Goal: Task Accomplishment & Management: Manage account settings

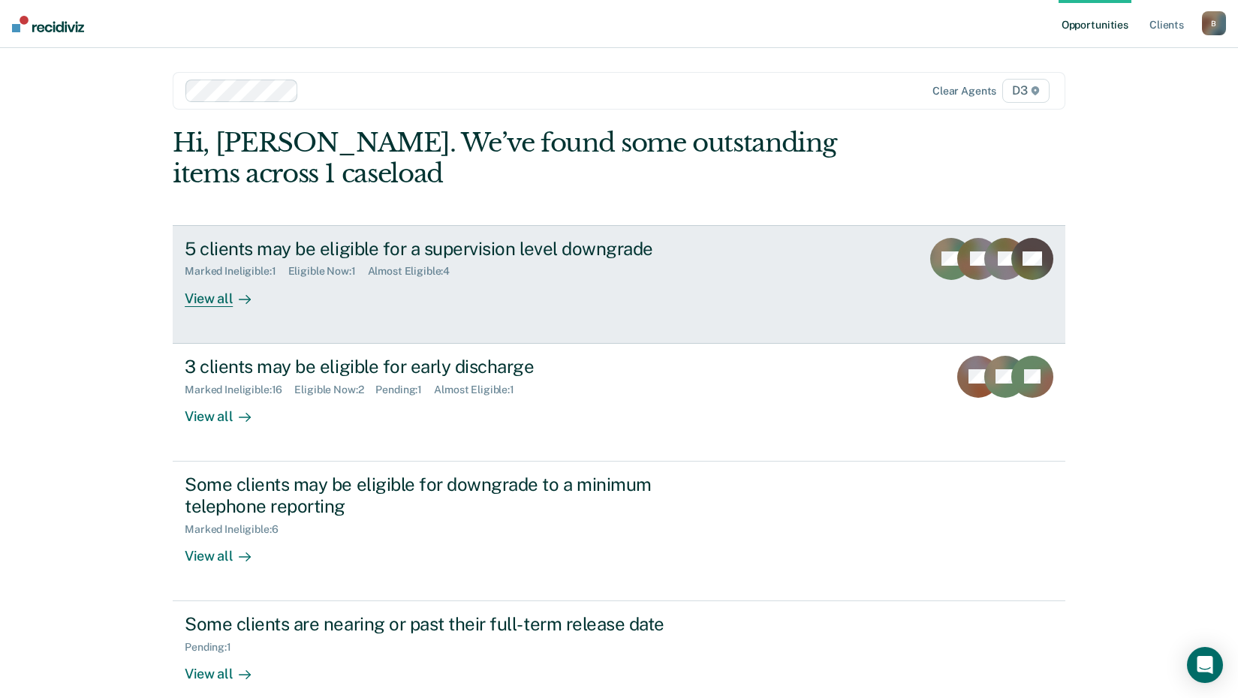
click at [239, 300] on icon at bounding box center [245, 300] width 12 height 12
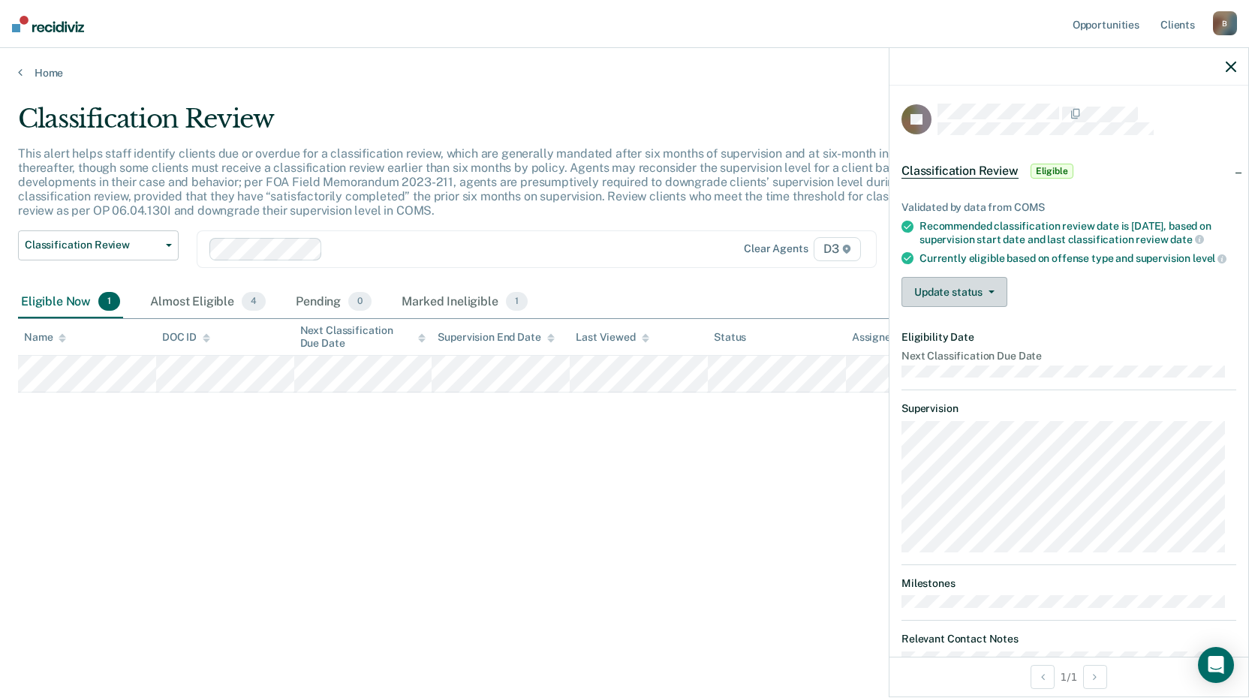
click at [952, 307] on button "Update status" at bounding box center [955, 292] width 106 height 30
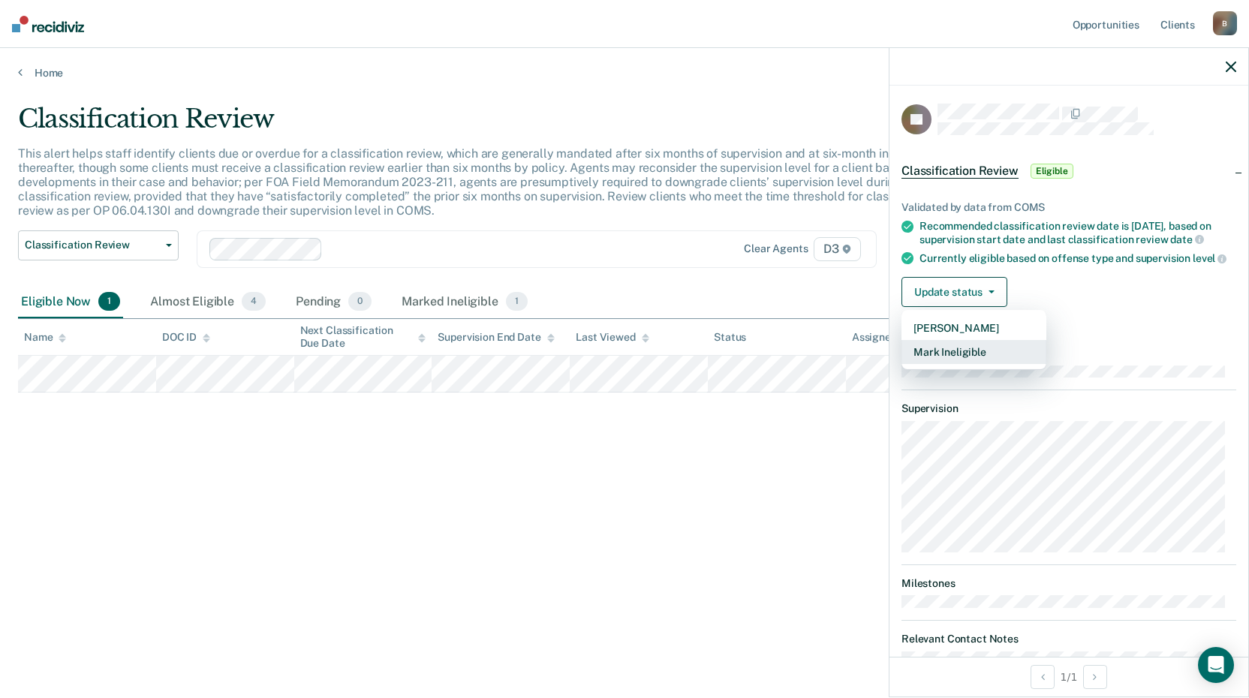
click at [936, 364] on button "Mark Ineligible" at bounding box center [974, 352] width 145 height 24
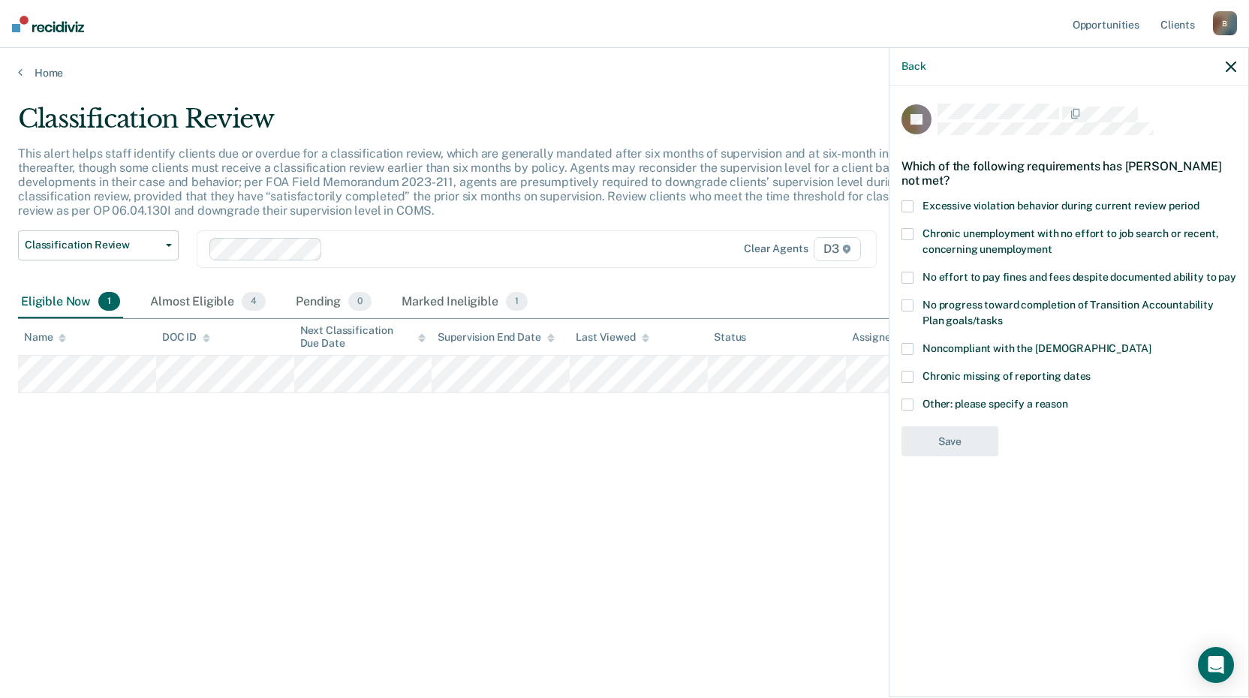
click at [1227, 60] on button "button" at bounding box center [1231, 66] width 11 height 13
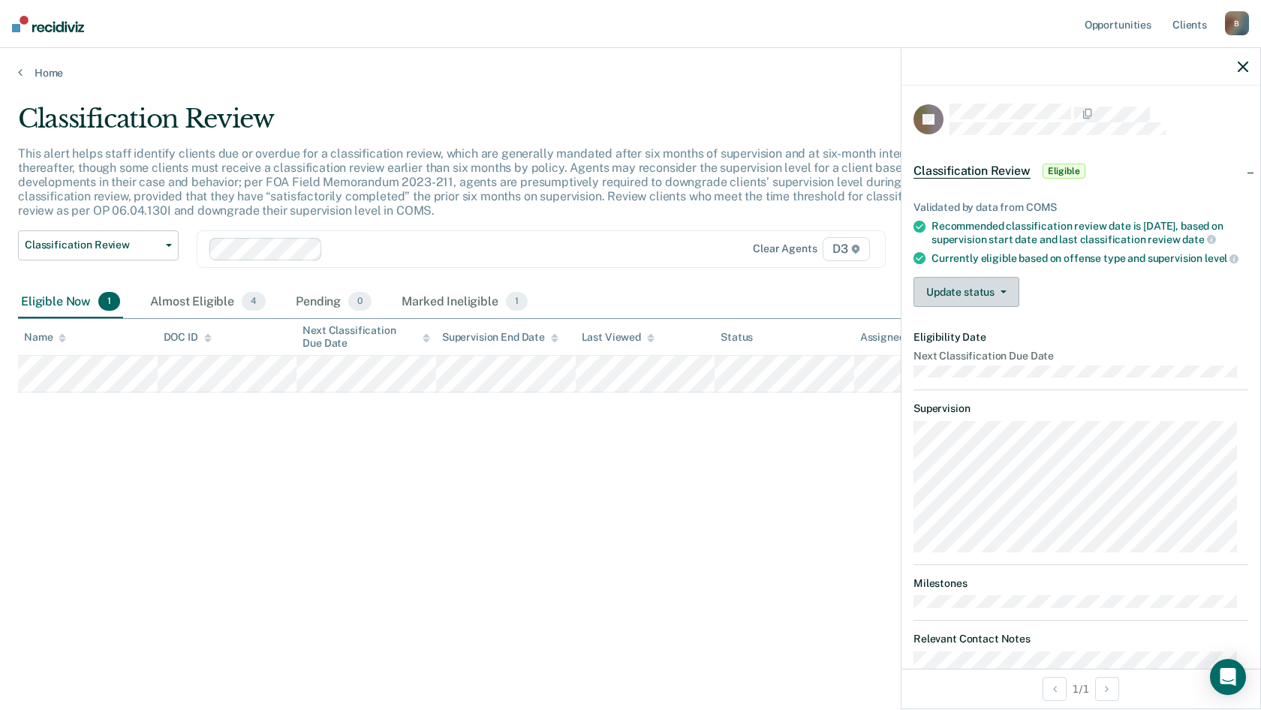
click at [949, 307] on button "Update status" at bounding box center [967, 292] width 106 height 30
click at [956, 364] on button "Mark Ineligible" at bounding box center [986, 352] width 145 height 24
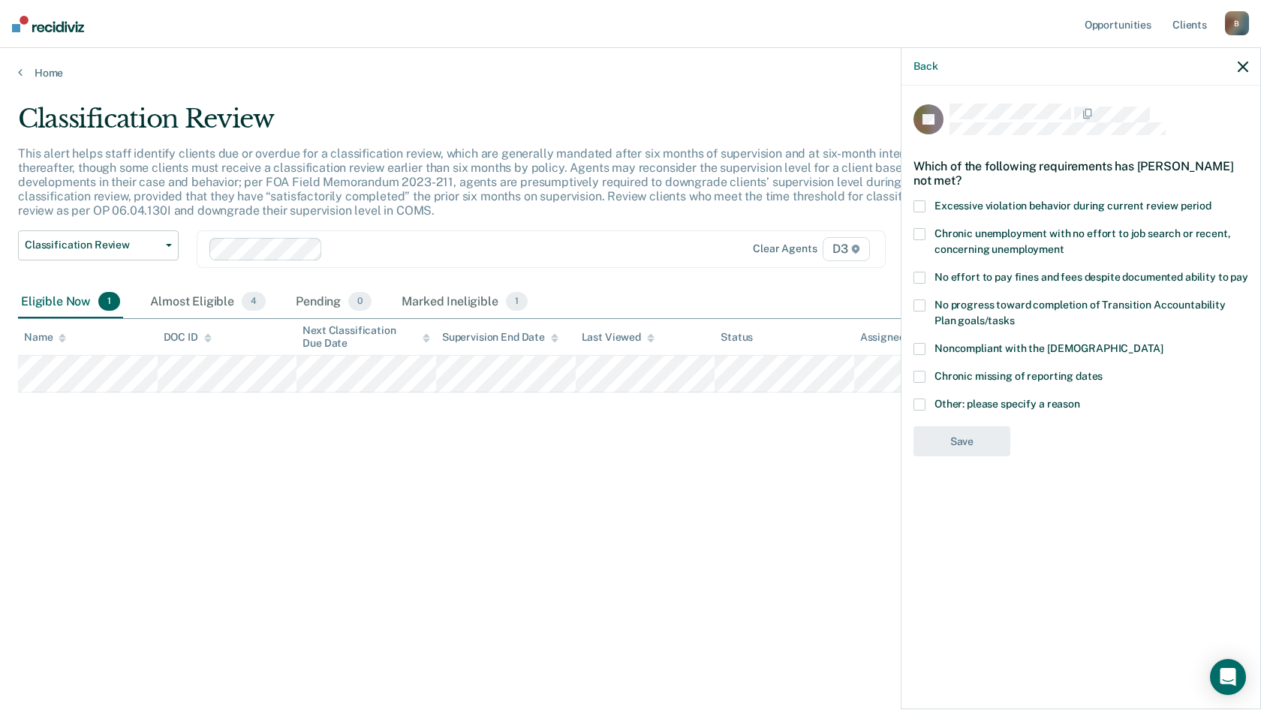
click at [924, 399] on span at bounding box center [920, 405] width 12 height 12
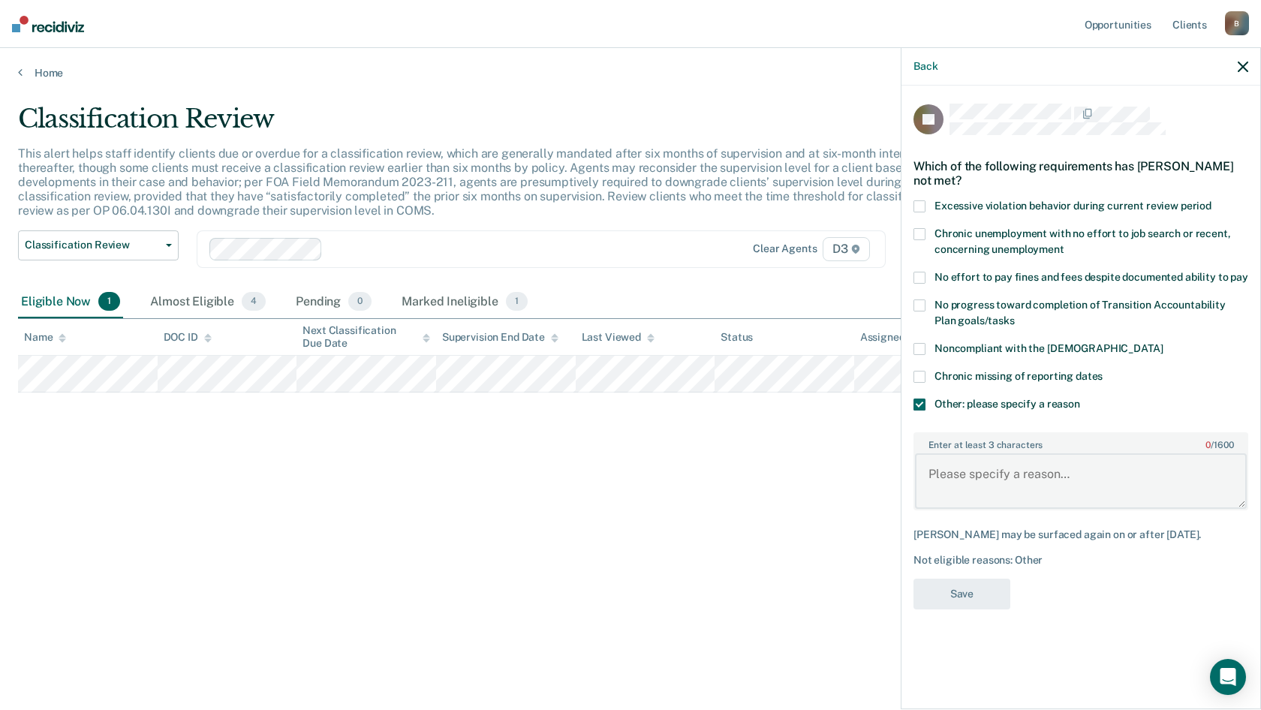
click at [977, 474] on textarea "Enter at least 3 characters 0 / 1600" at bounding box center [1081, 481] width 332 height 56
type textarea "At min in person"
click at [985, 603] on button "Save" at bounding box center [962, 594] width 97 height 31
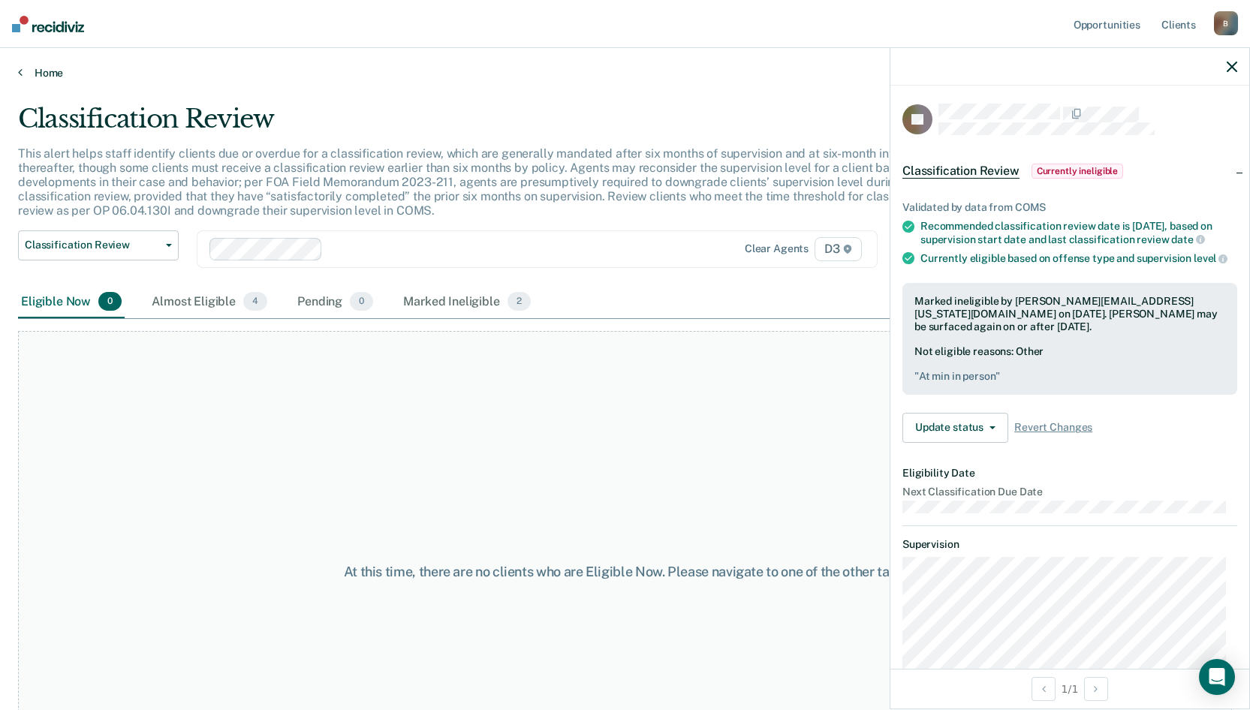
click at [38, 65] on div "Home" at bounding box center [625, 64] width 1250 height 32
click at [59, 70] on link "Home" at bounding box center [625, 73] width 1214 height 14
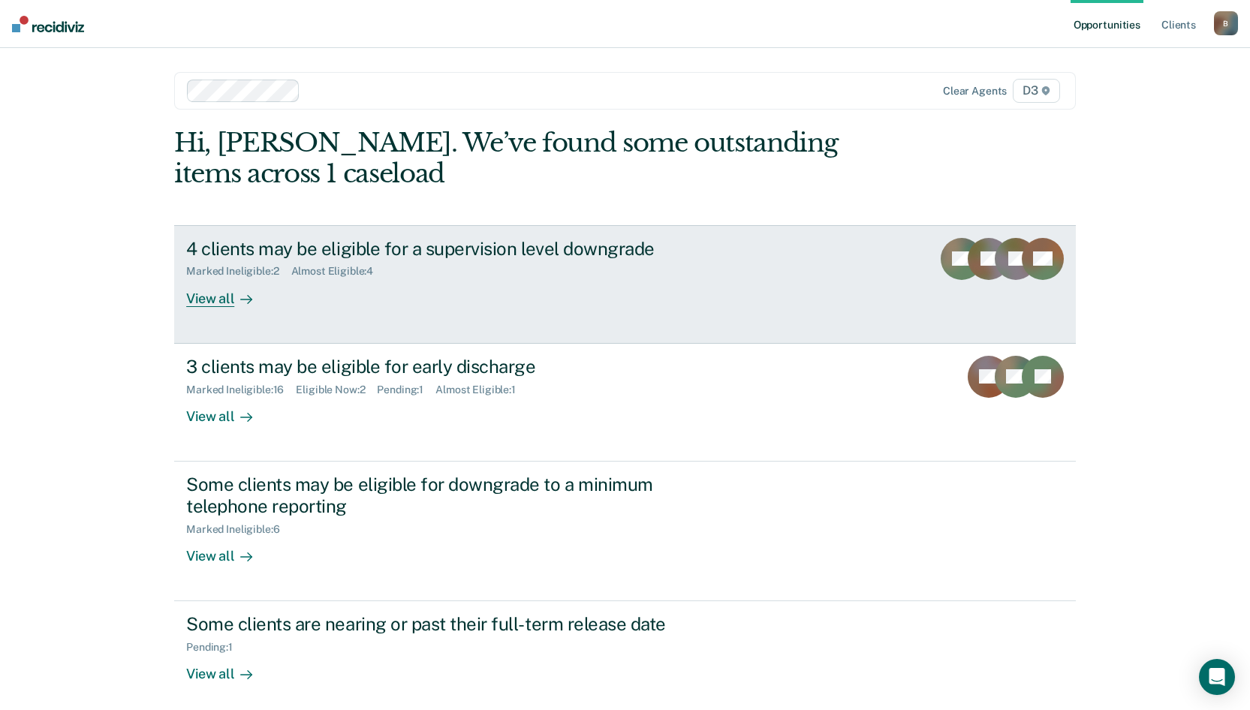
click at [228, 299] on div "View all" at bounding box center [228, 292] width 84 height 29
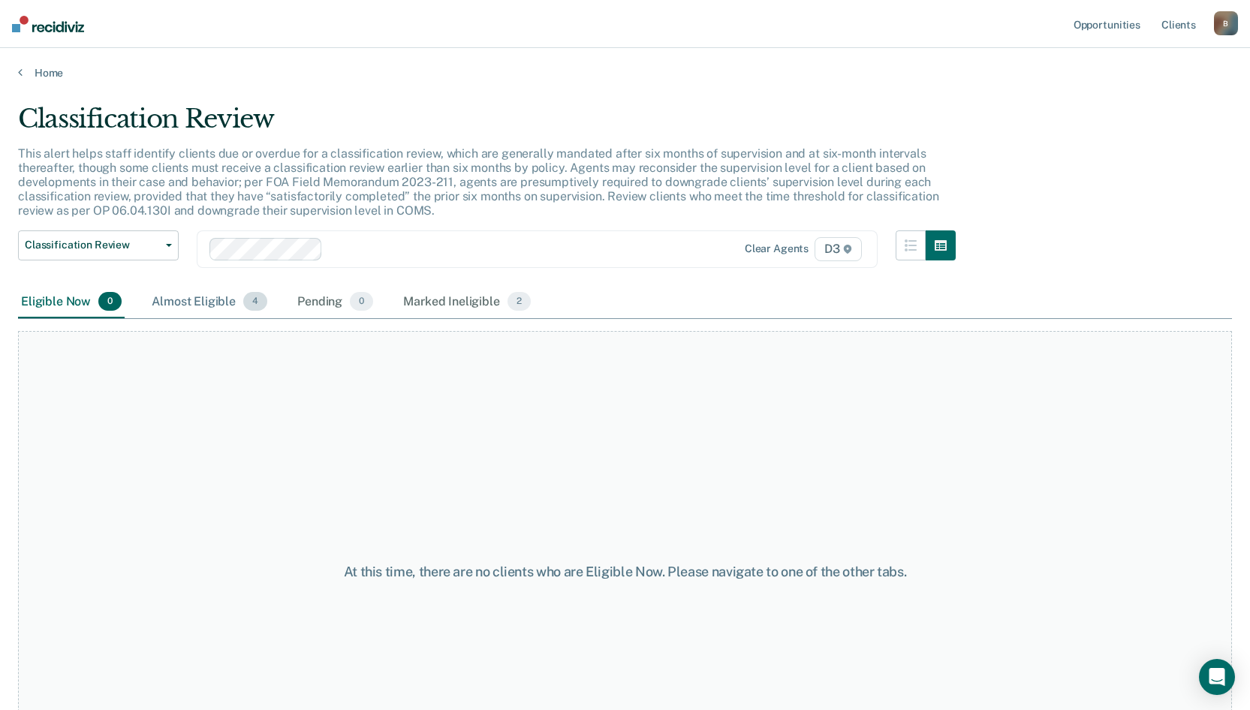
click at [213, 306] on div "Almost Eligible 4" at bounding box center [210, 302] width 122 height 33
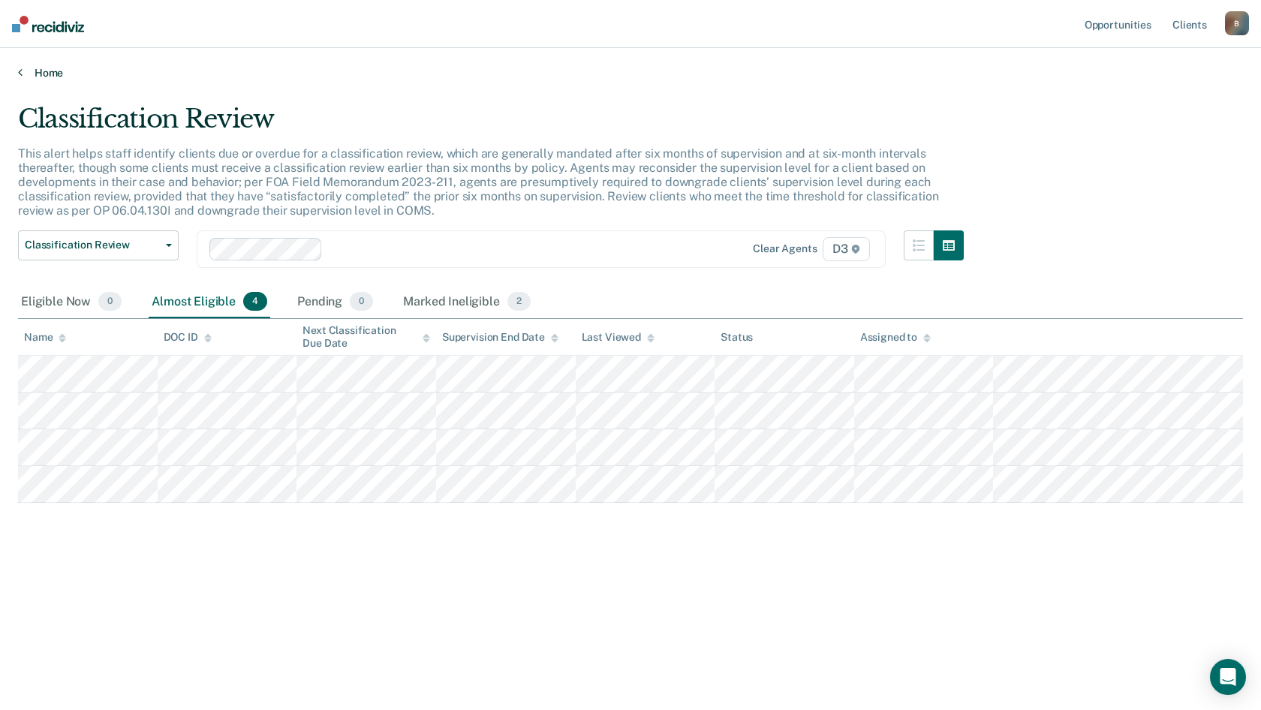
click at [50, 72] on link "Home" at bounding box center [630, 73] width 1225 height 14
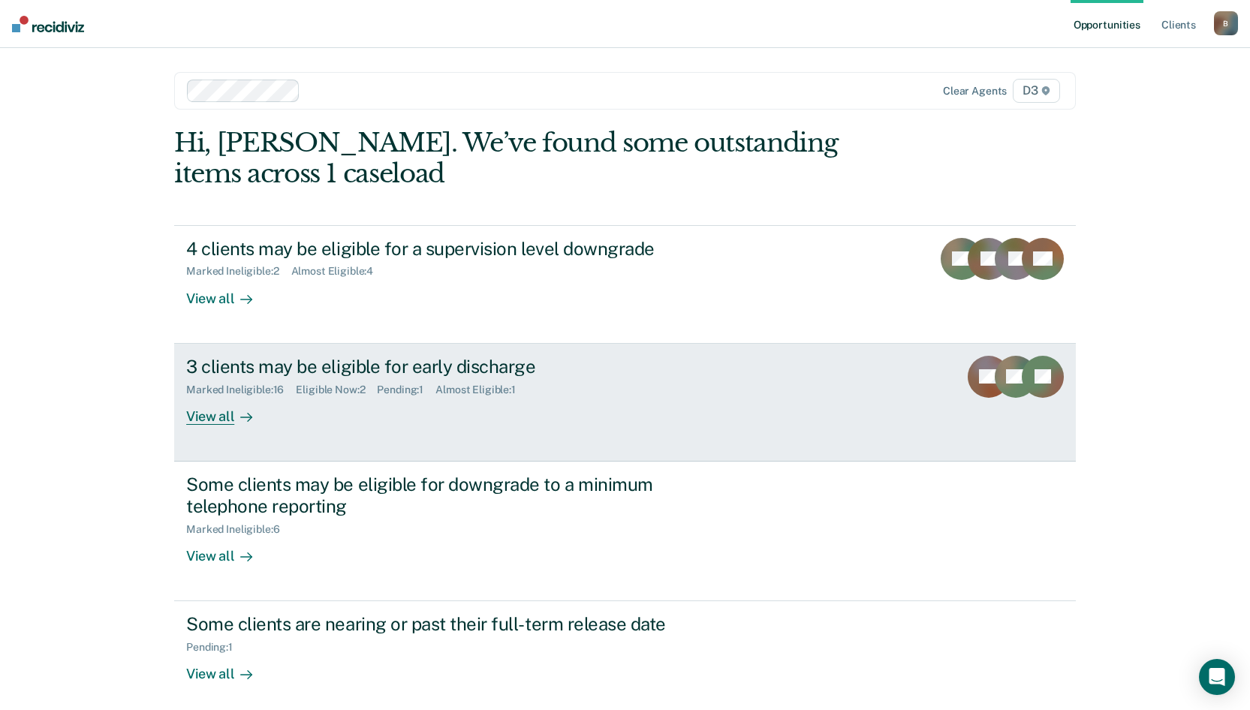
click at [227, 418] on div "View all" at bounding box center [228, 410] width 84 height 29
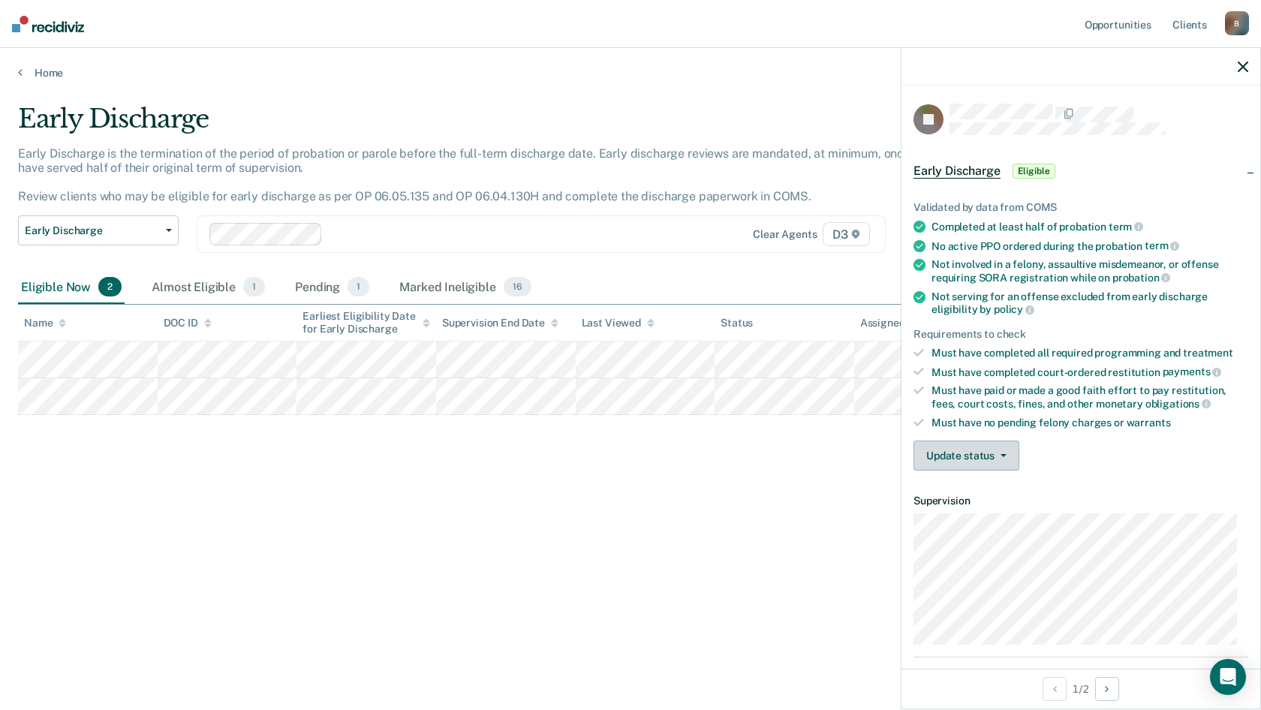
click at [959, 441] on button "Update status" at bounding box center [967, 456] width 106 height 30
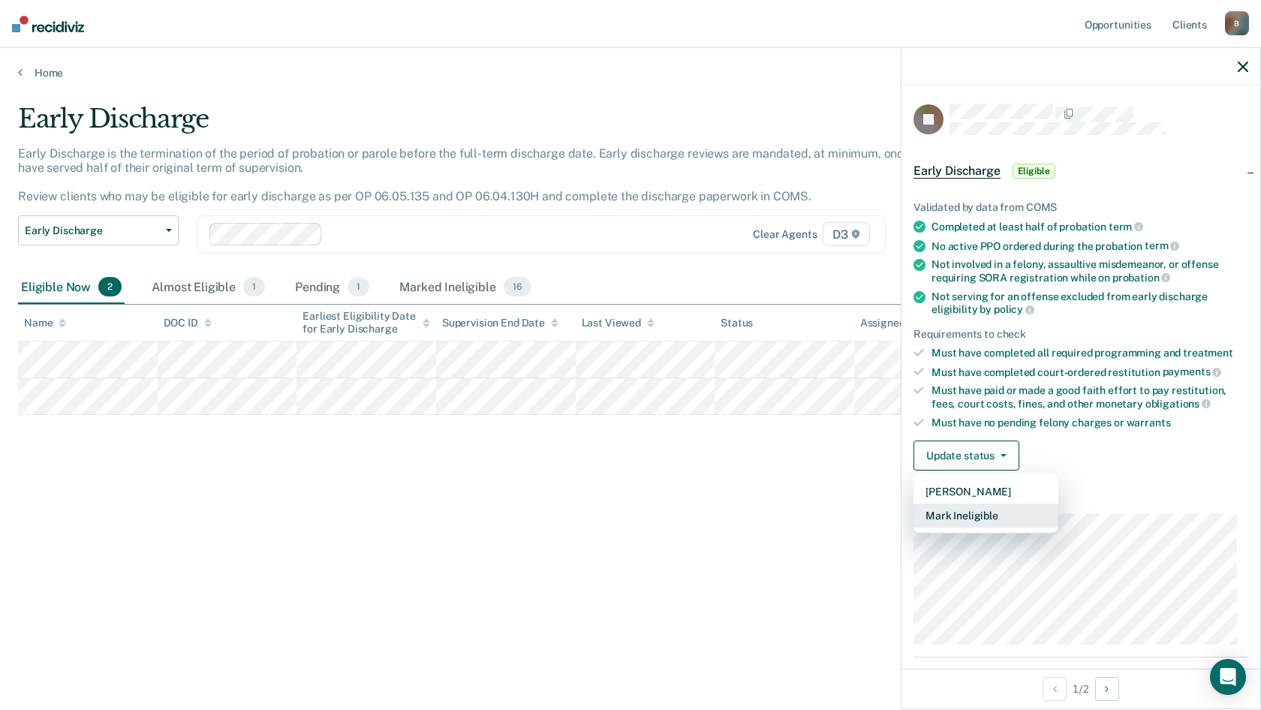
click at [950, 516] on button "Mark Ineligible" at bounding box center [986, 516] width 145 height 24
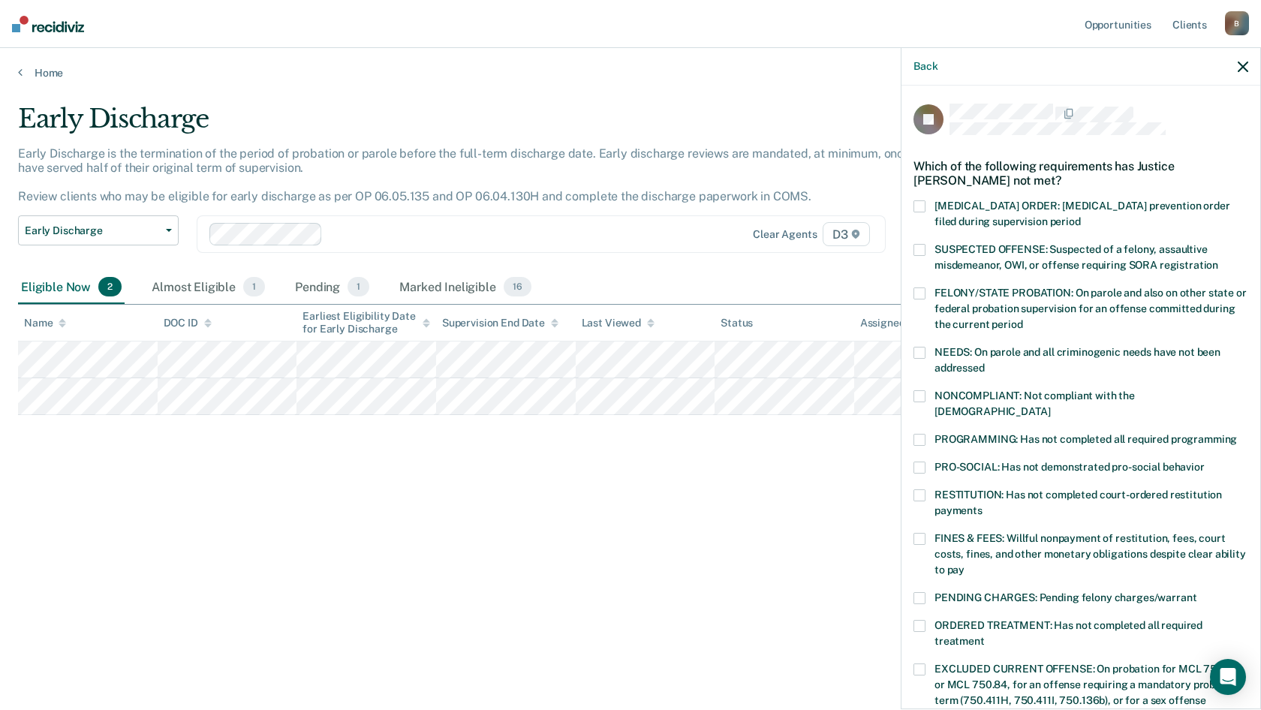
click at [923, 489] on span at bounding box center [920, 495] width 12 height 12
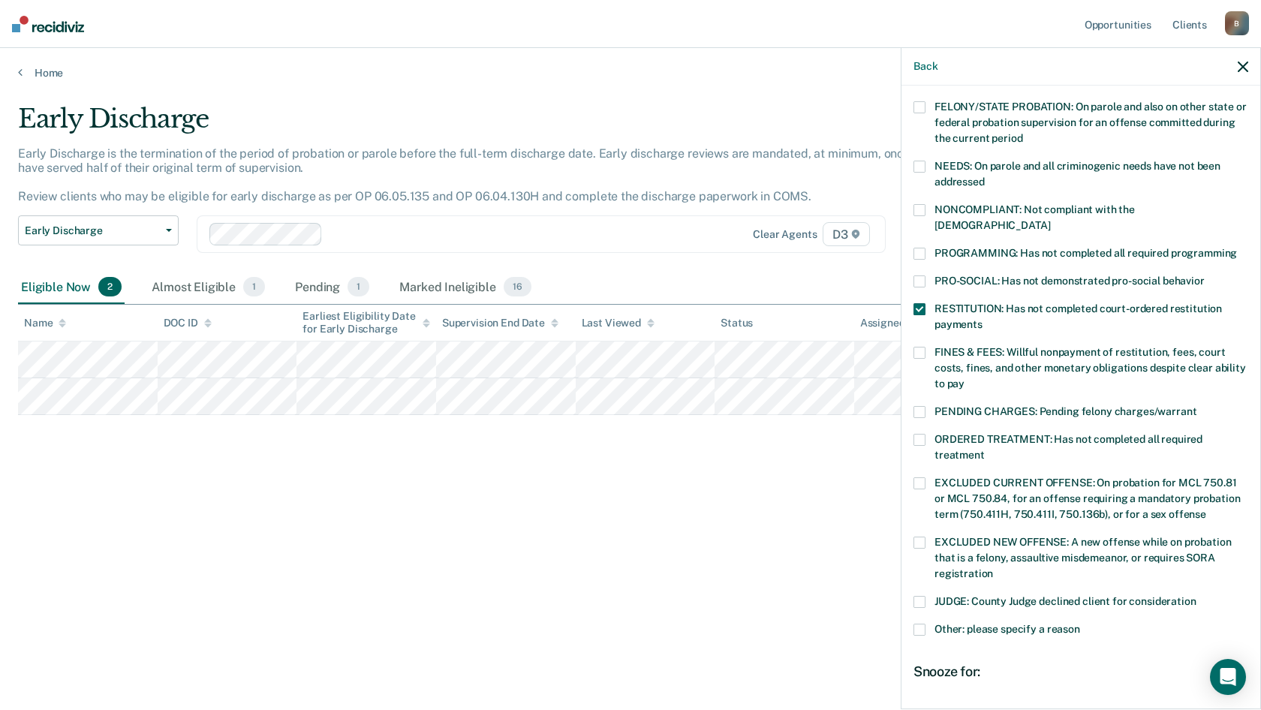
scroll to position [336, 0]
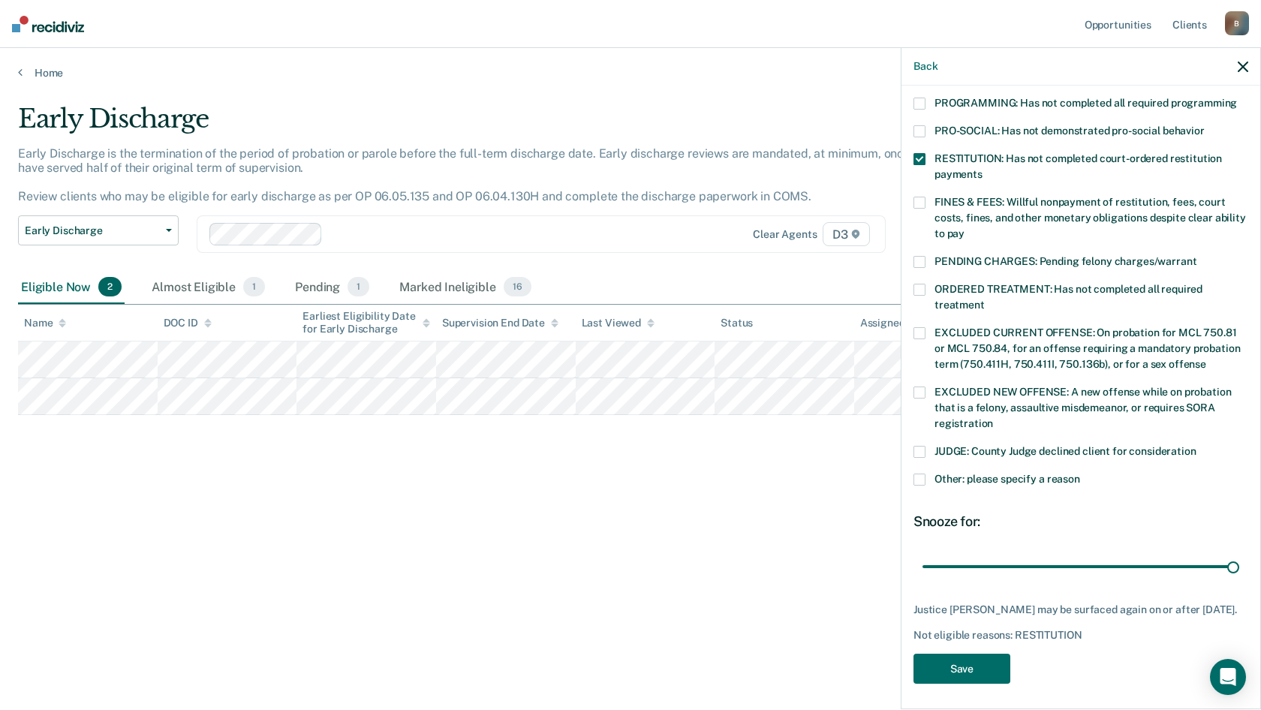
drag, startPoint x: 1021, startPoint y: 549, endPoint x: 1260, endPoint y: 520, distance: 241.2
type input "90"
click at [1239, 553] on input "range" at bounding box center [1081, 566] width 317 height 26
click at [966, 654] on button "Save" at bounding box center [962, 669] width 97 height 31
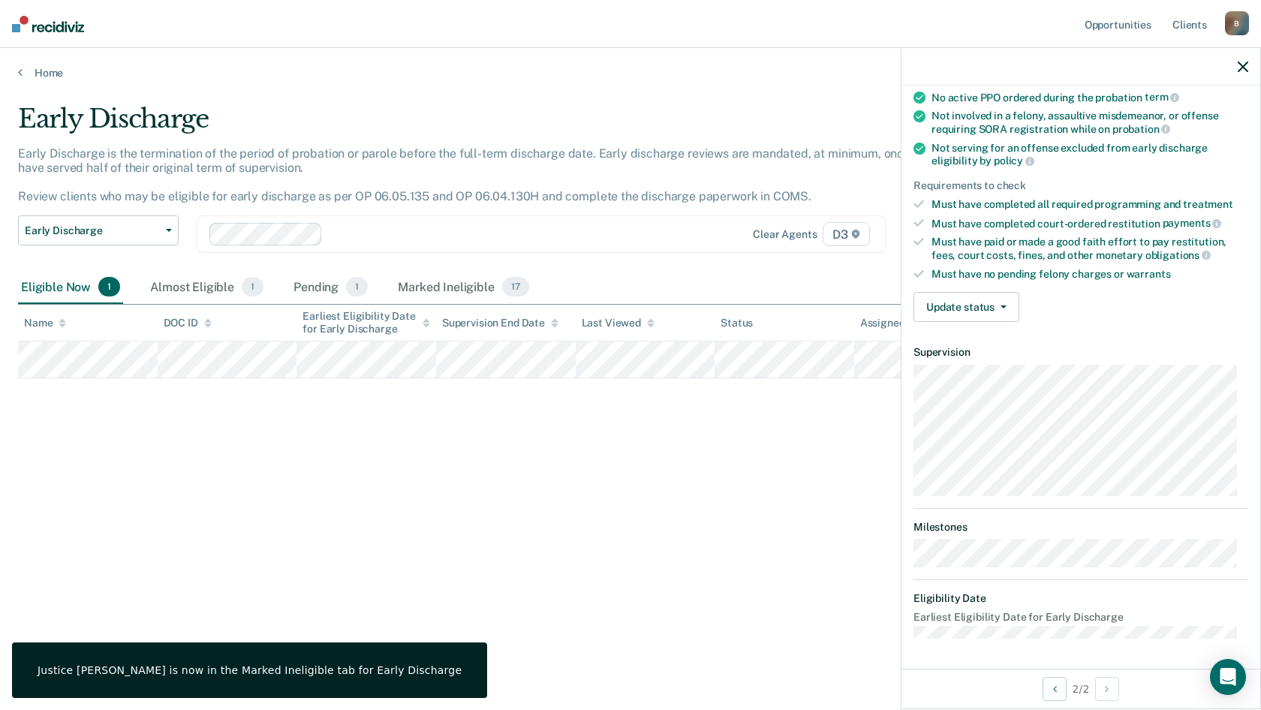
scroll to position [147, 0]
click at [962, 299] on button "Update status" at bounding box center [967, 309] width 106 height 30
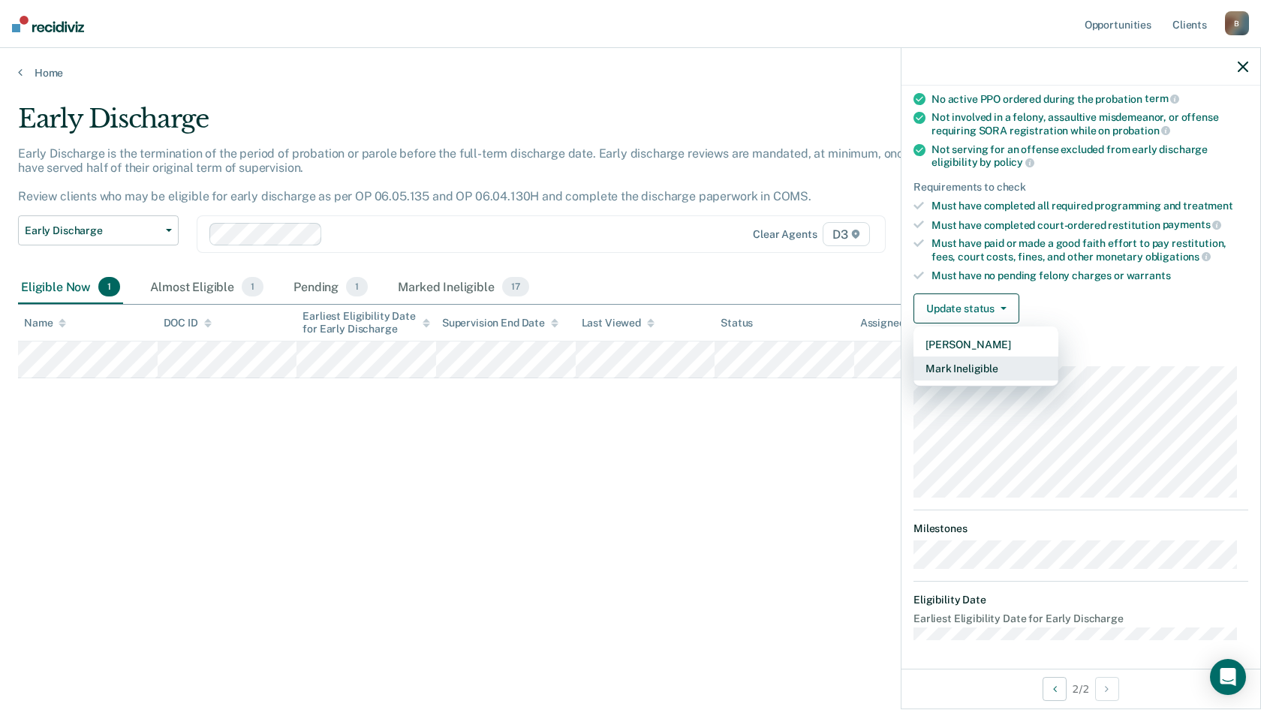
click at [938, 368] on button "Mark Ineligible" at bounding box center [986, 369] width 145 height 24
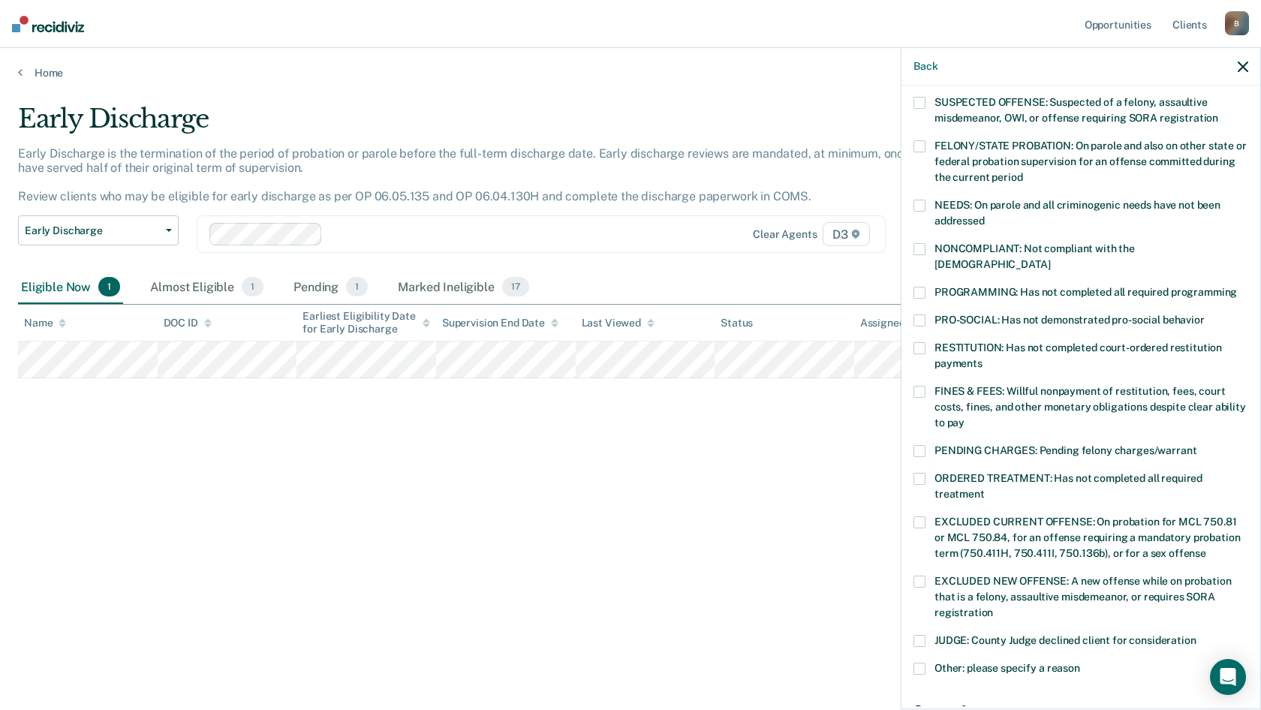
click at [913, 372] on div "SP Which of the following requirements has [PERSON_NAME] not met? [MEDICAL_DATA…" at bounding box center [1081, 396] width 359 height 621
click at [925, 367] on div "RESTITUTION: Has not completed court-ordered restitution payments" at bounding box center [1081, 364] width 335 height 44
click at [918, 386] on span at bounding box center [920, 392] width 12 height 12
click at [920, 342] on span at bounding box center [920, 348] width 12 height 12
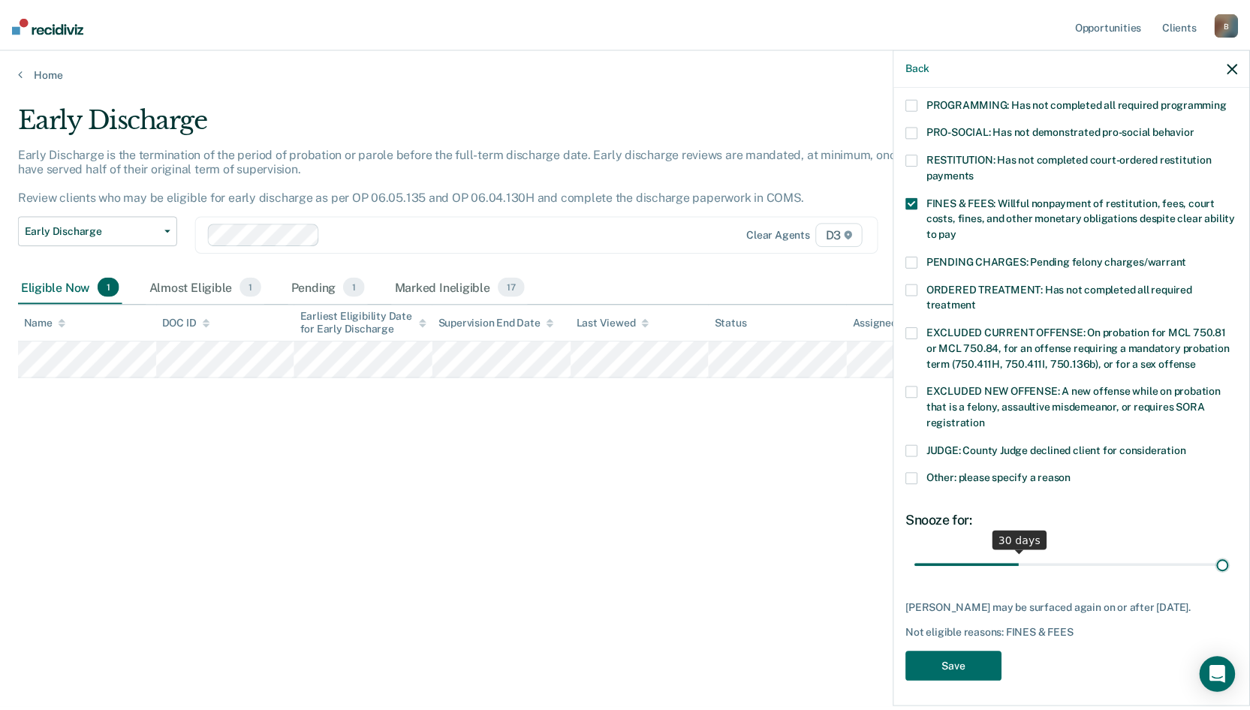
scroll to position [324, 0]
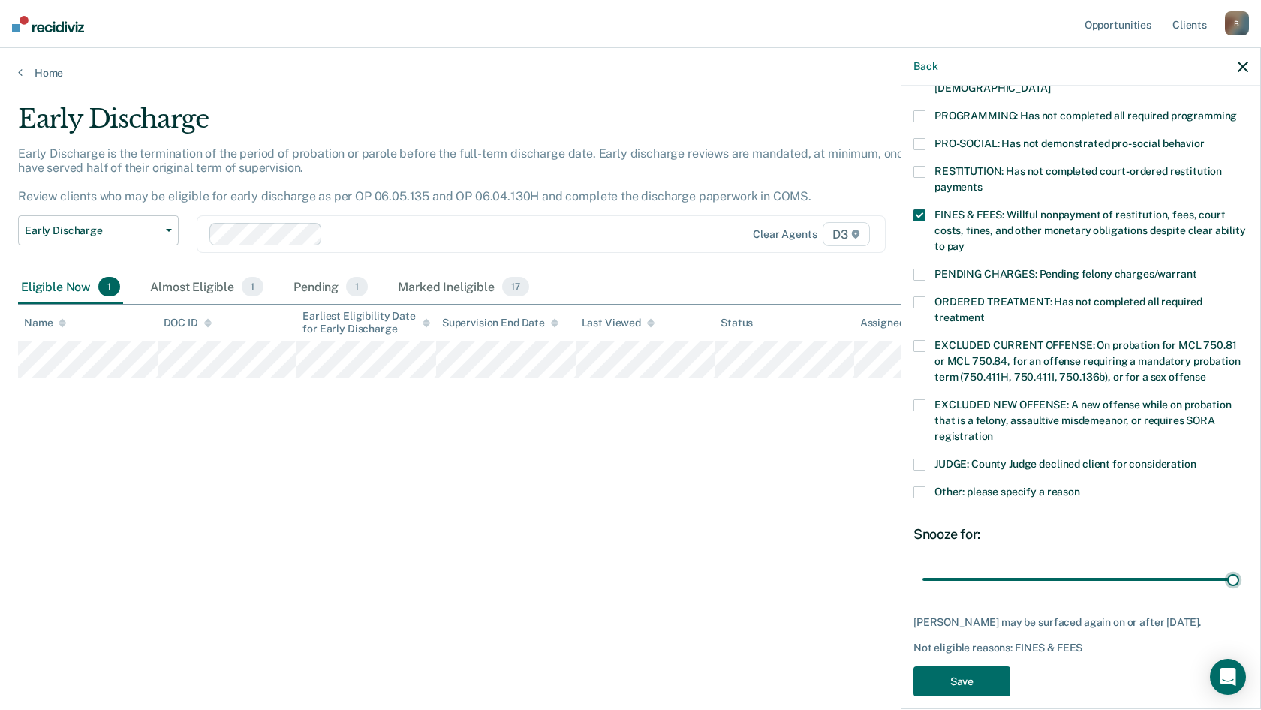
drag, startPoint x: 1025, startPoint y: 548, endPoint x: 1250, endPoint y: 533, distance: 225.7
type input "90"
click at [1239, 566] on input "range" at bounding box center [1081, 579] width 317 height 26
click at [977, 667] on button "Save" at bounding box center [962, 682] width 97 height 31
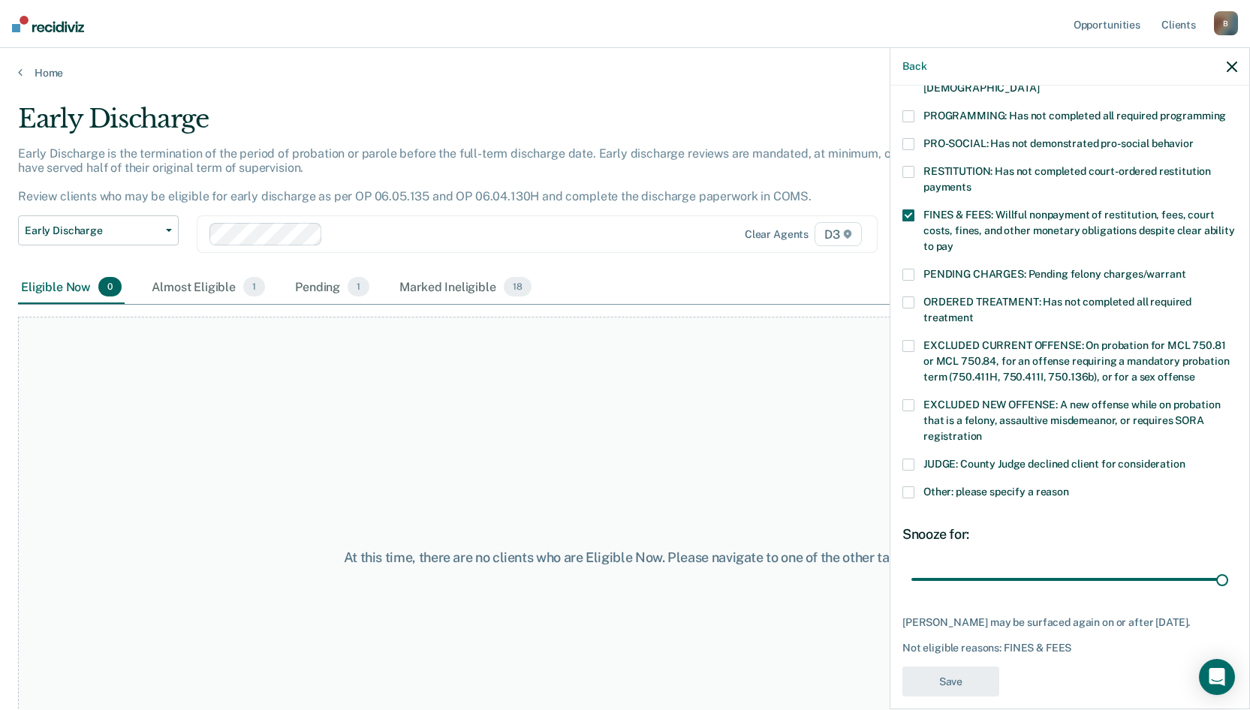
scroll to position [258, 0]
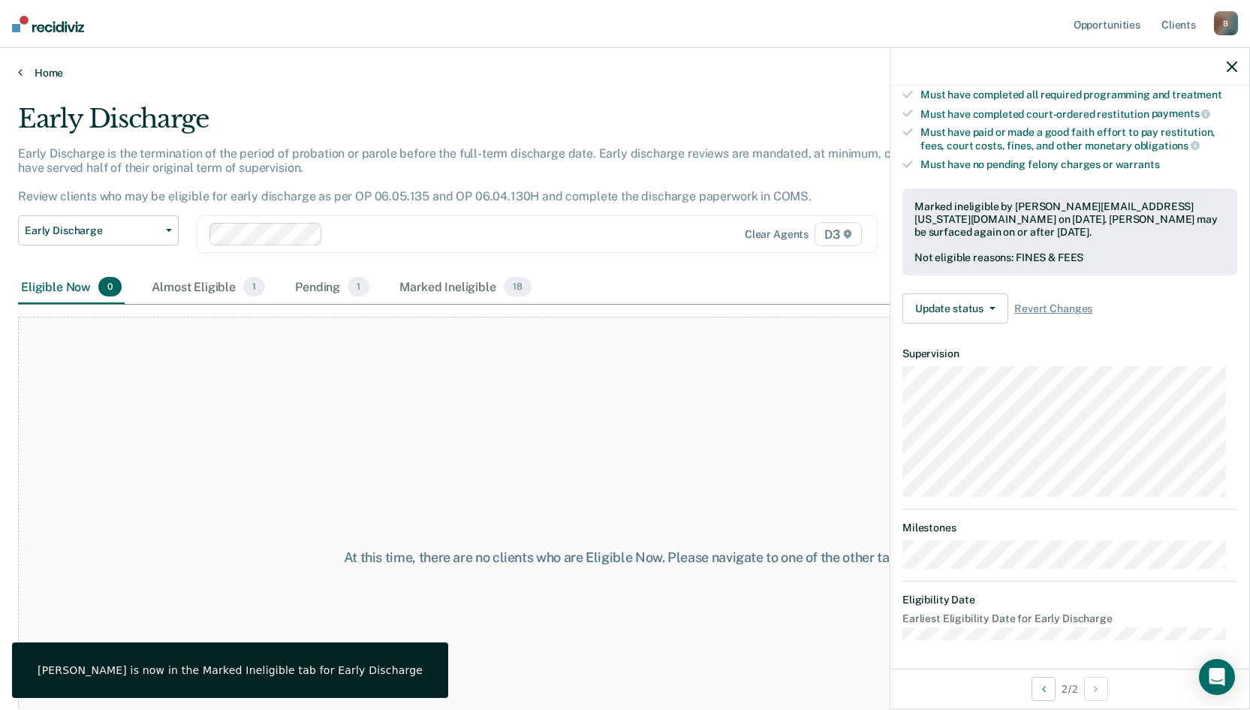
click at [47, 79] on link "Home" at bounding box center [625, 73] width 1214 height 14
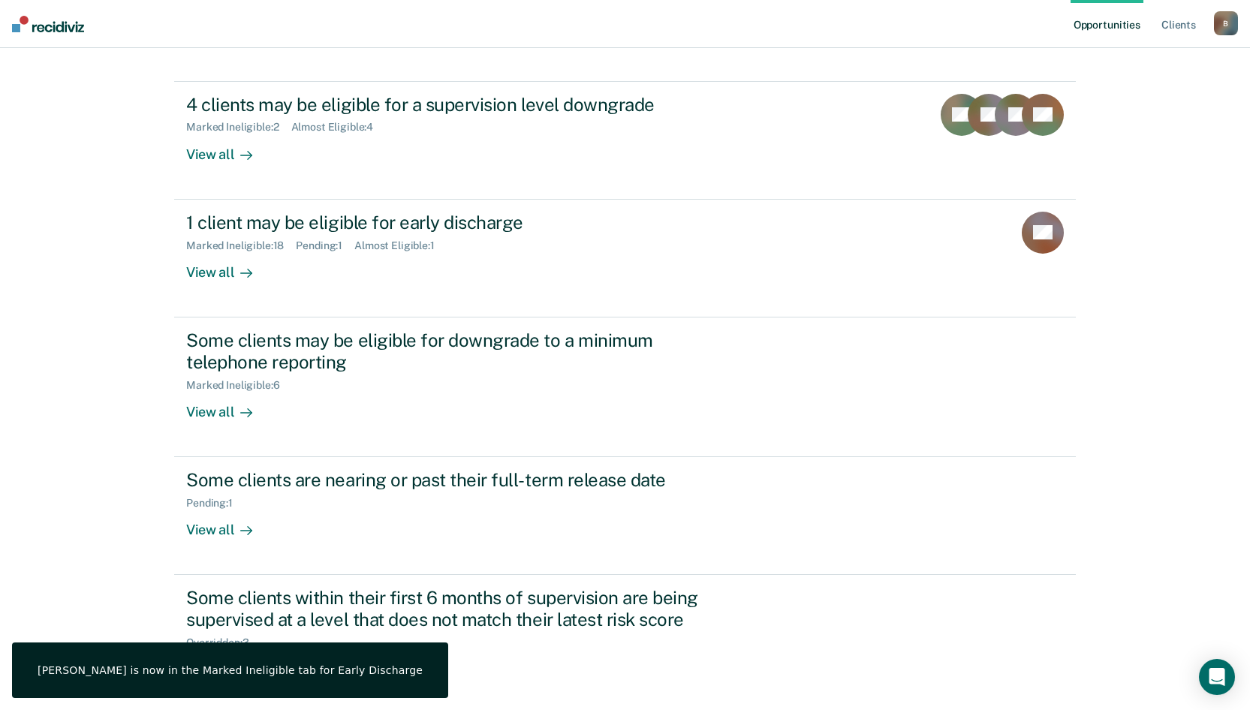
scroll to position [150, 0]
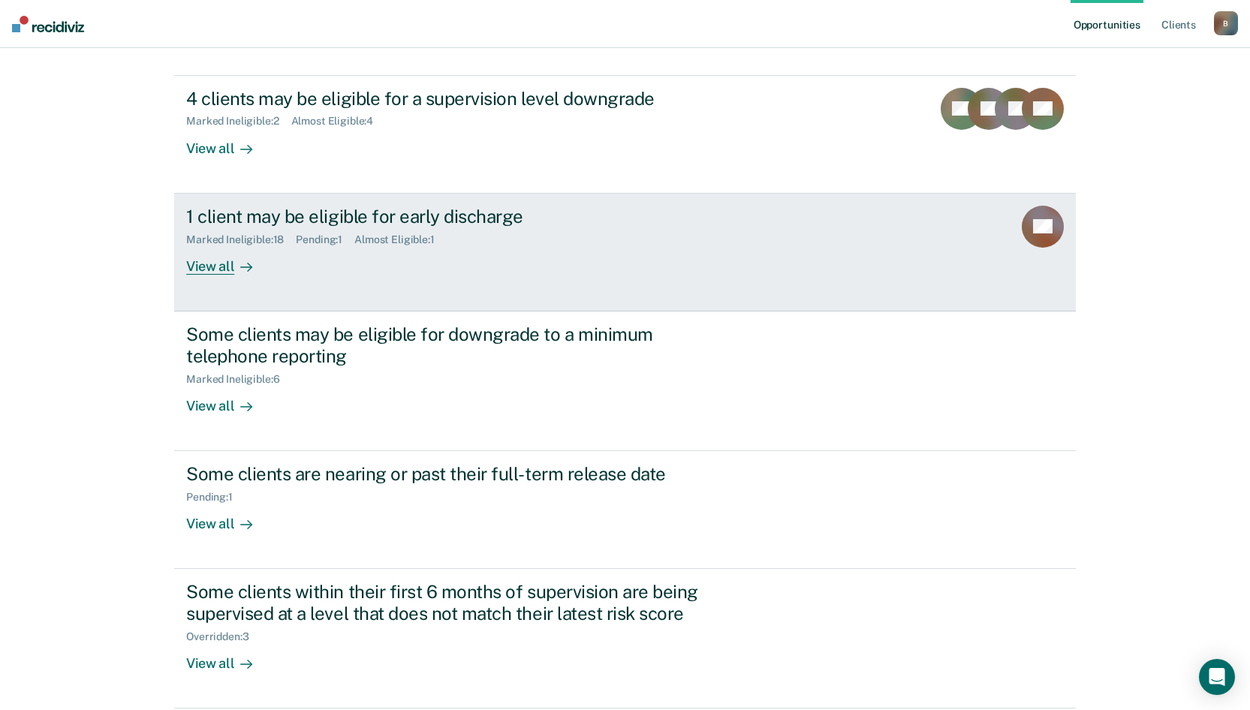
click at [209, 262] on div "View all" at bounding box center [228, 259] width 84 height 29
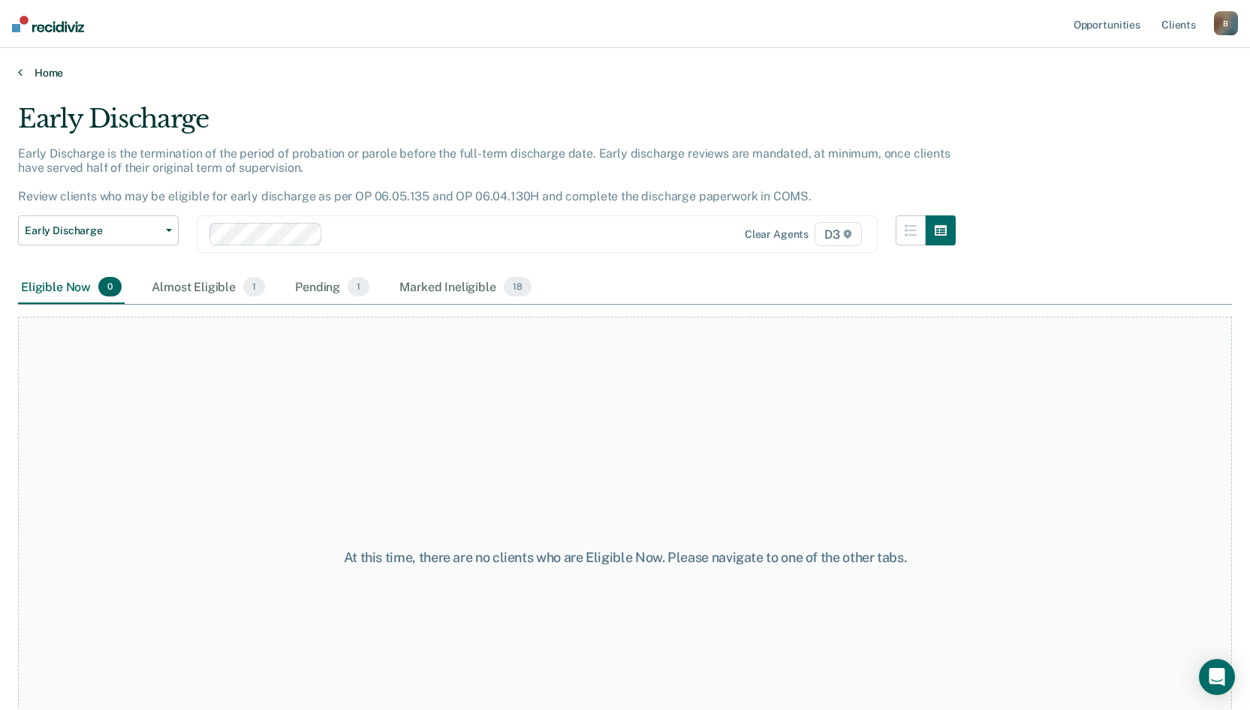
click at [55, 68] on link "Home" at bounding box center [625, 73] width 1214 height 14
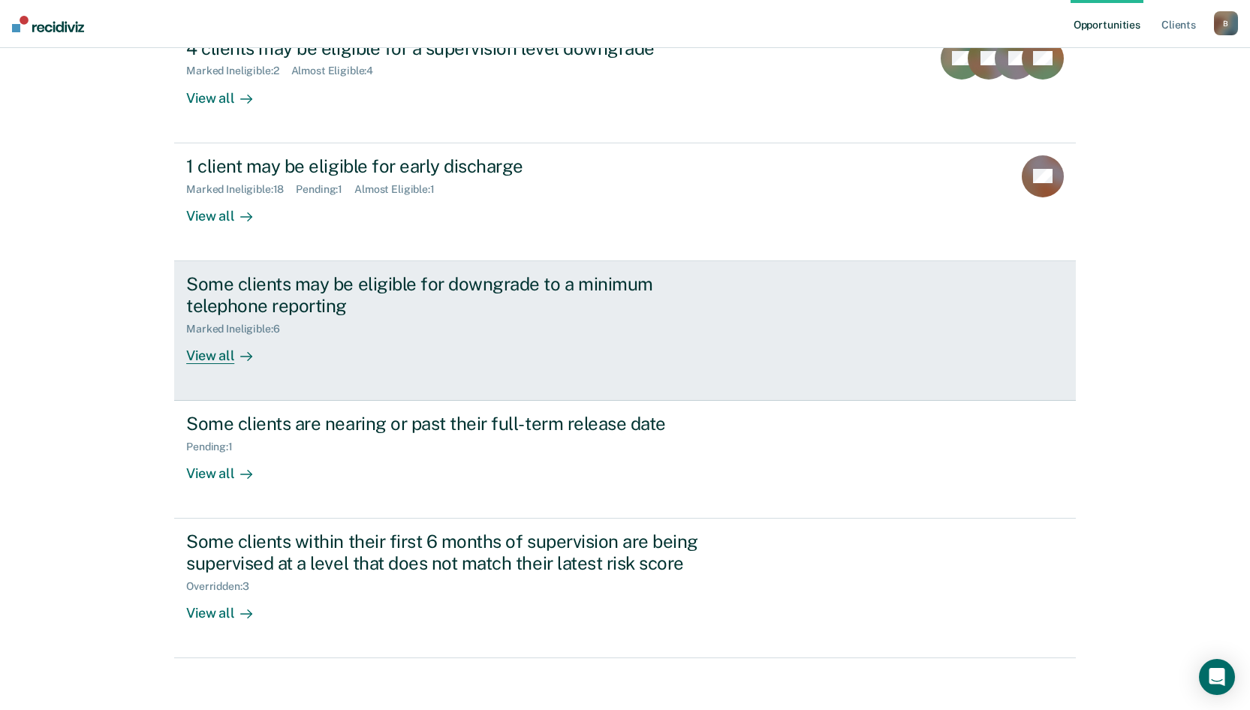
scroll to position [209, 0]
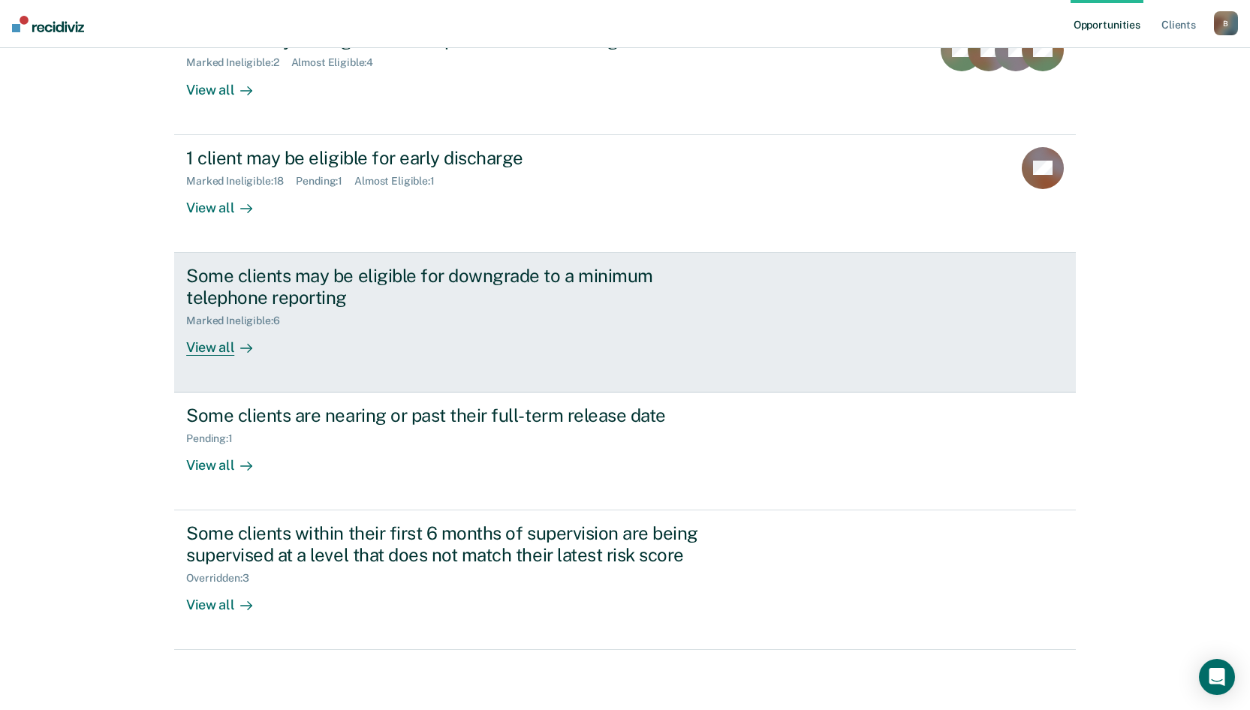
click at [216, 343] on div "View all" at bounding box center [228, 341] width 84 height 29
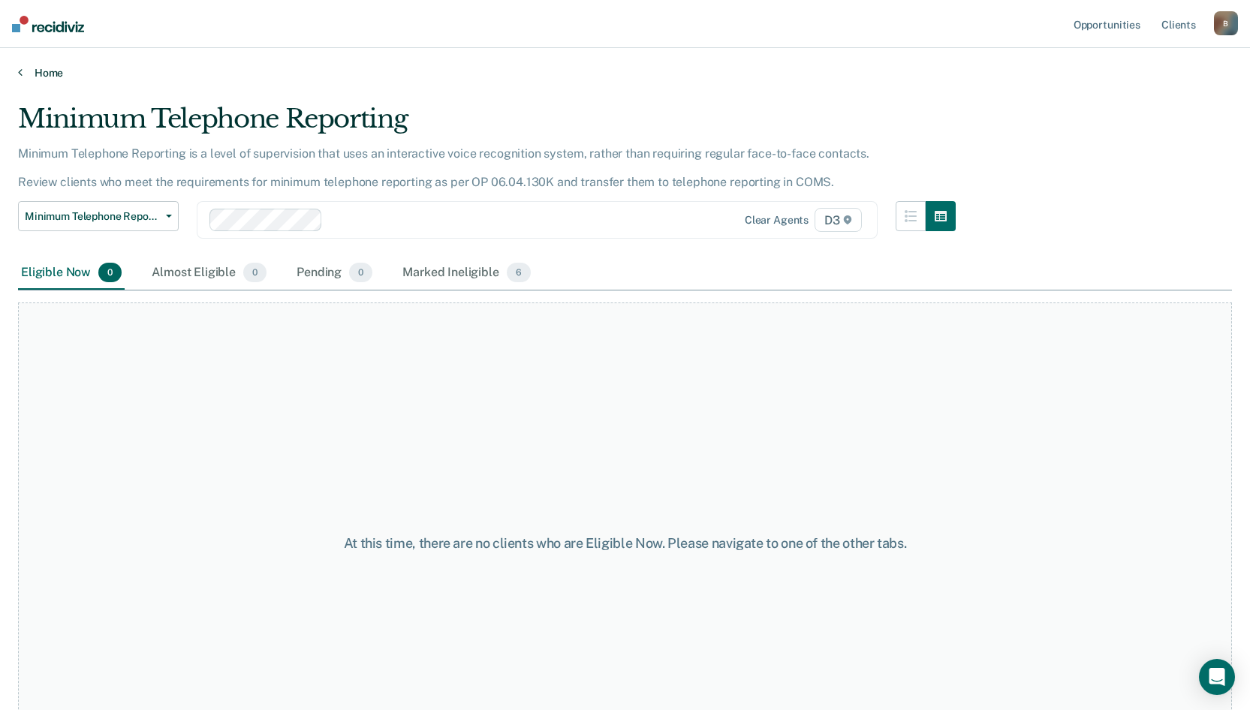
click at [47, 76] on link "Home" at bounding box center [625, 73] width 1214 height 14
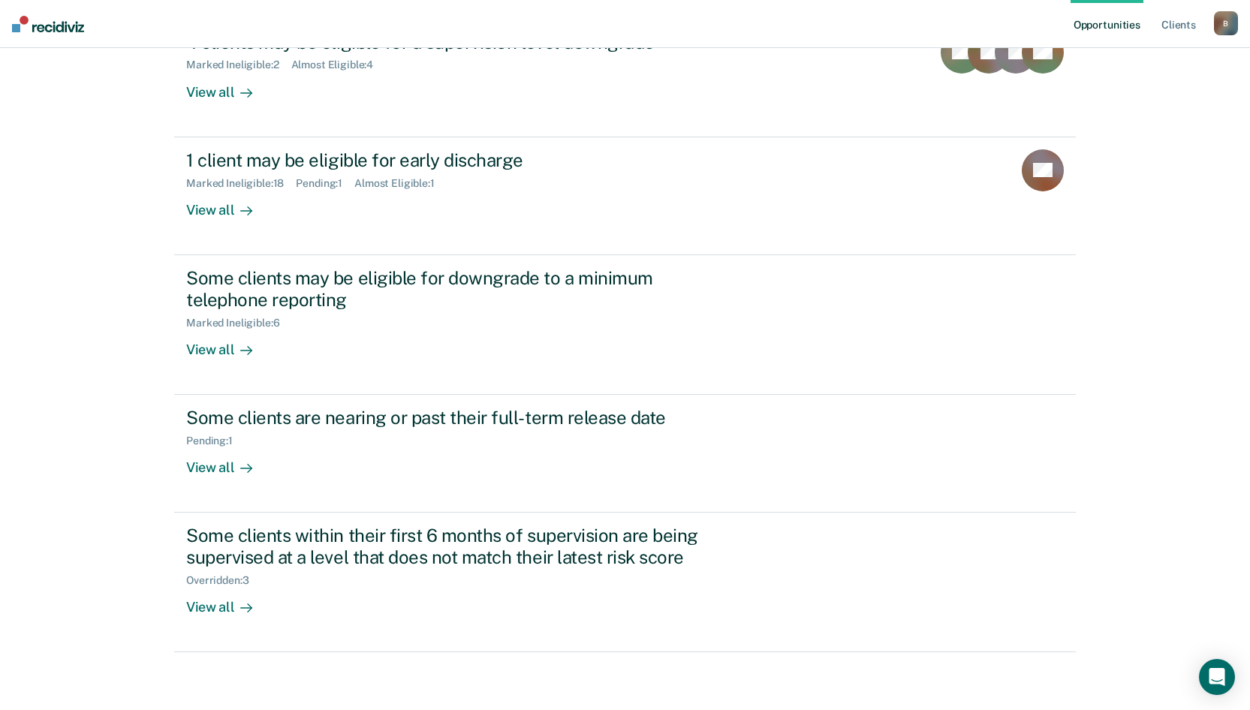
scroll to position [209, 0]
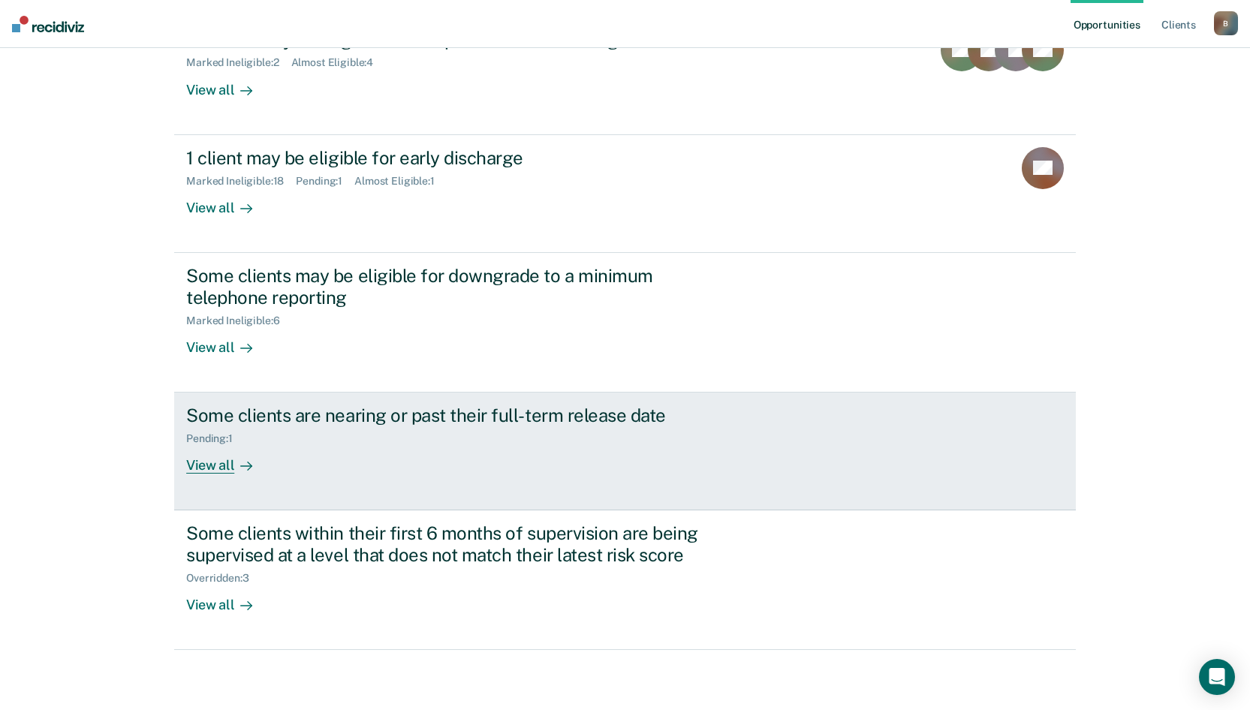
click at [212, 469] on div "View all" at bounding box center [228, 459] width 84 height 29
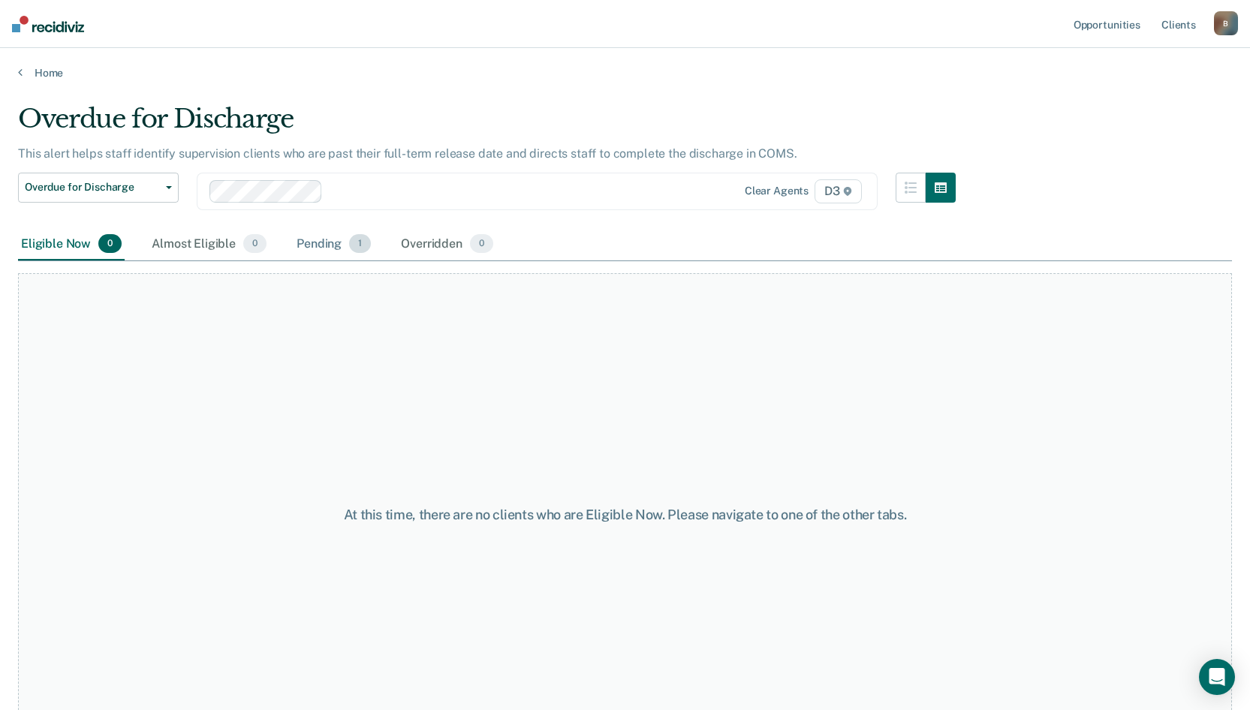
click at [322, 240] on div "Pending 1" at bounding box center [334, 244] width 80 height 33
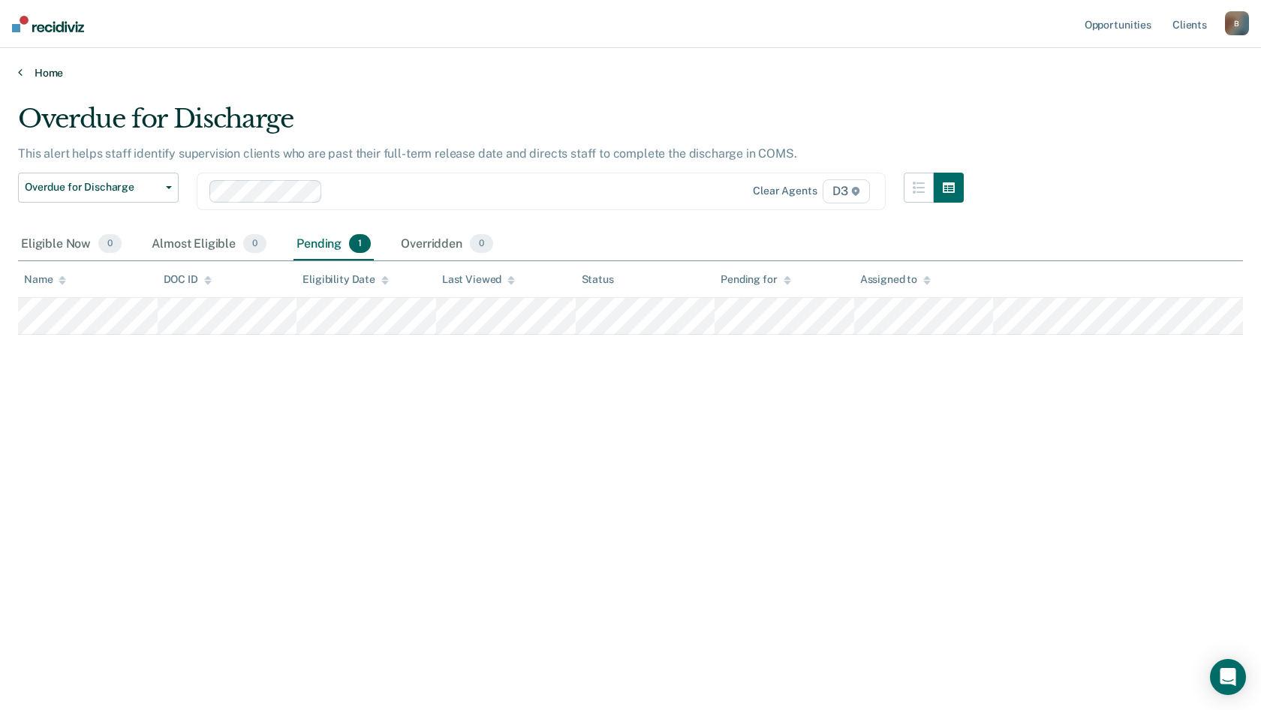
click at [47, 77] on link "Home" at bounding box center [630, 73] width 1225 height 14
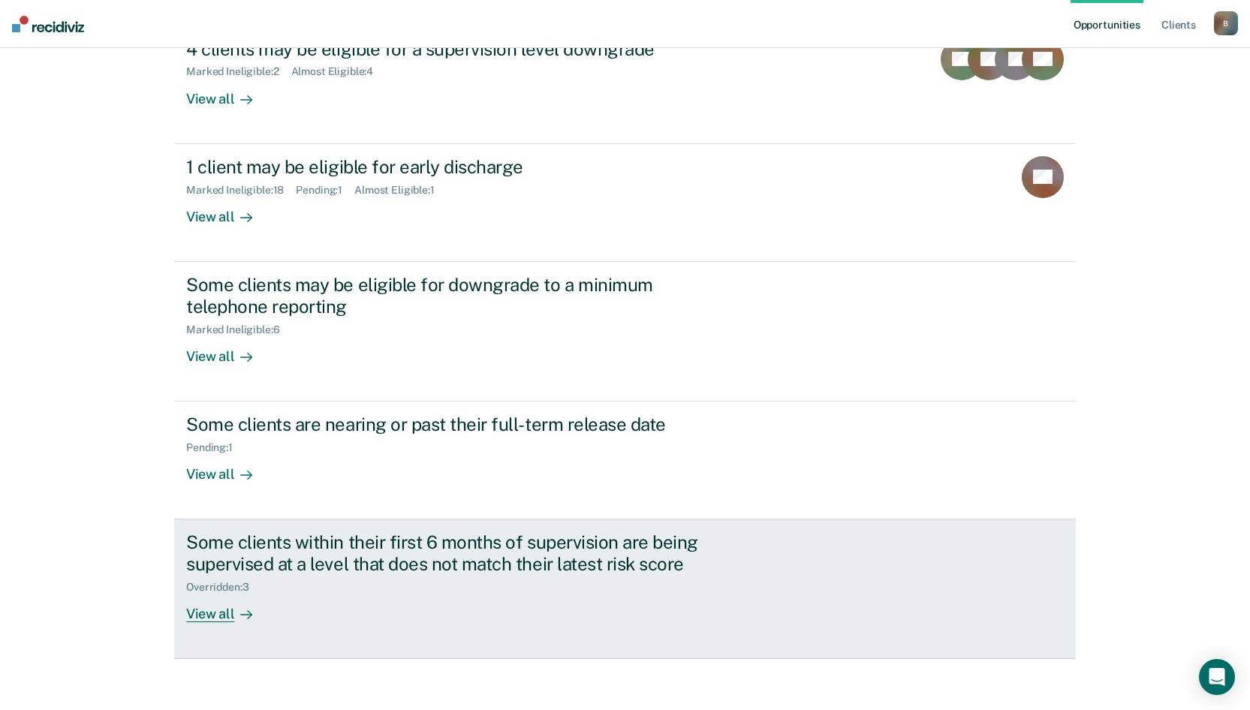
scroll to position [209, 0]
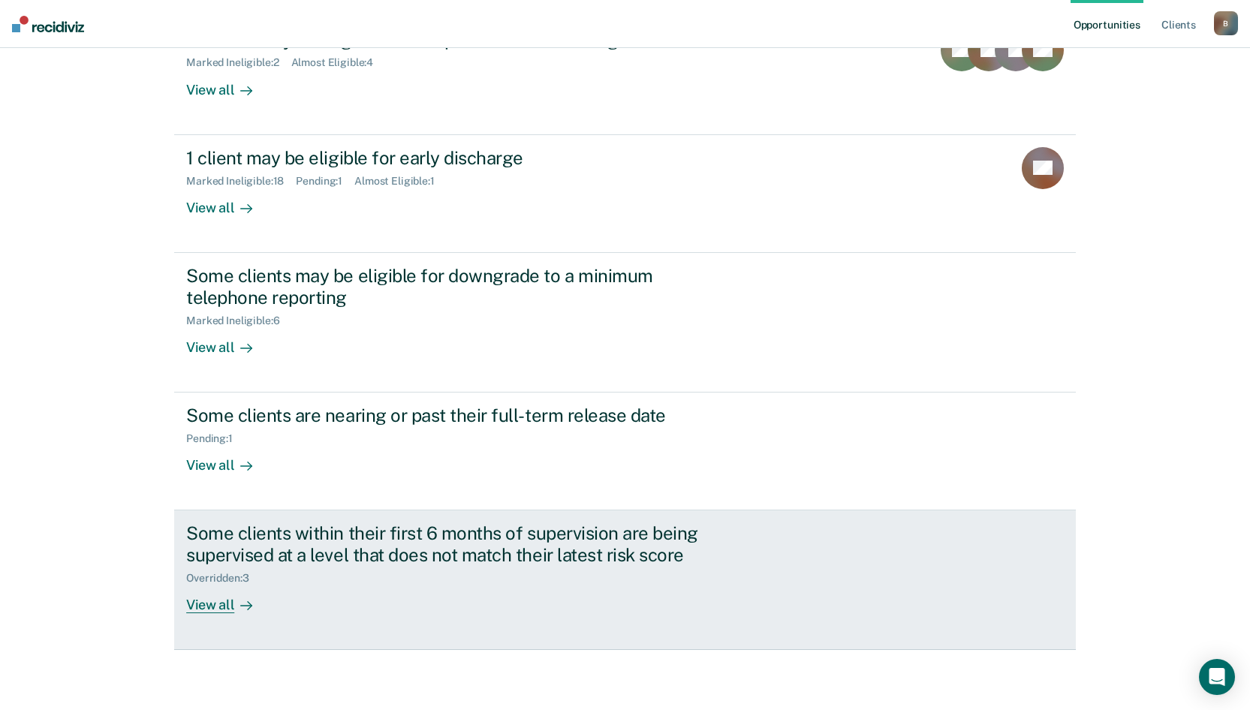
click at [207, 604] on div "View all" at bounding box center [228, 599] width 84 height 29
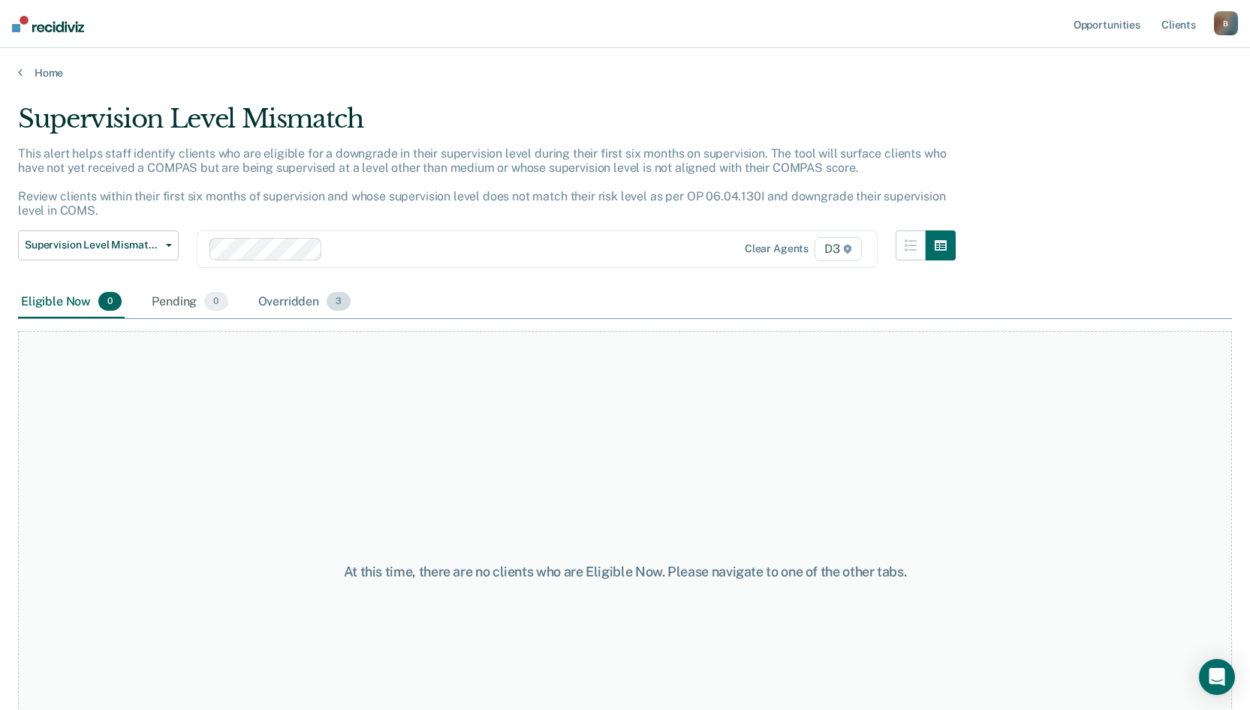
click at [287, 293] on div "Overridden 3" at bounding box center [304, 302] width 99 height 33
